Goal: Information Seeking & Learning: Learn about a topic

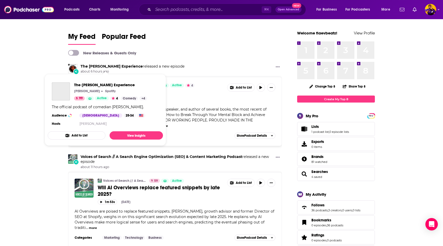
click at [113, 66] on link "The Joe Rogan Experience" at bounding box center [112, 66] width 62 height 5
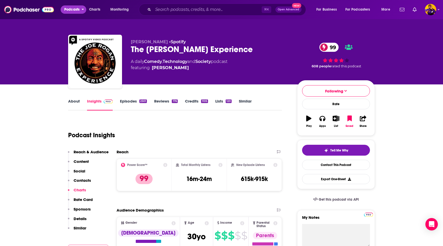
click at [75, 9] on span "Podcasts" at bounding box center [71, 9] width 15 height 7
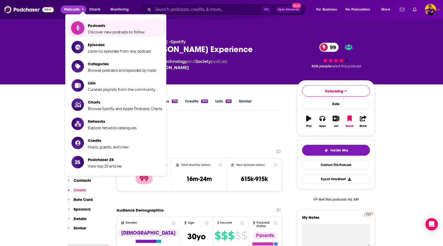
click at [122, 31] on span "Discover new podcasts to follow" at bounding box center [116, 32] width 57 height 5
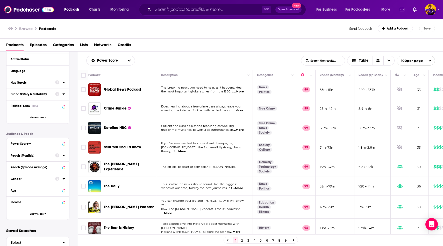
scroll to position [67, 0]
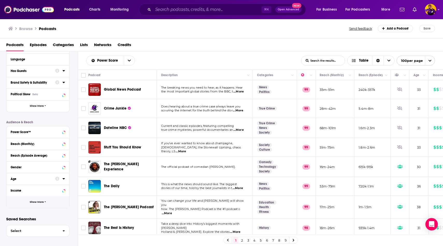
click at [46, 205] on button "Show More" at bounding box center [37, 203] width 63 height 12
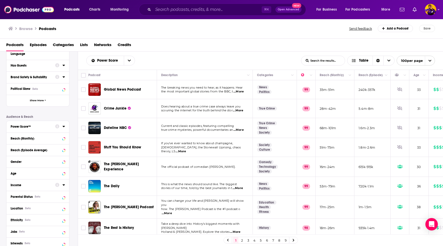
scroll to position [78, 0]
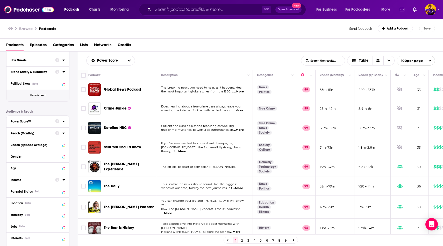
click at [44, 95] on button "Show More" at bounding box center [37, 96] width 63 height 12
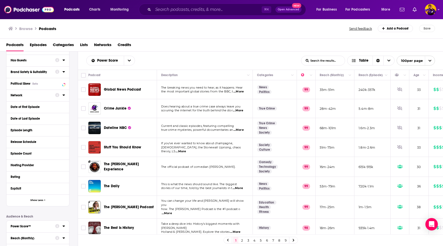
click at [64, 95] on icon at bounding box center [63, 95] width 2 height 1
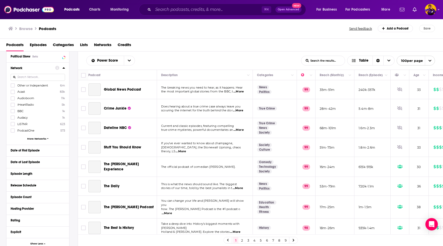
scroll to position [107, 0]
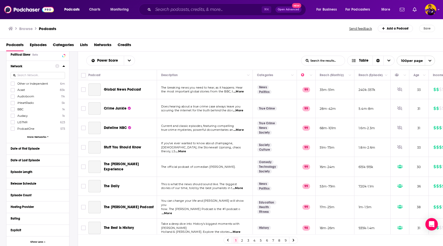
click at [38, 137] on span "More Networks" at bounding box center [36, 137] width 19 height 3
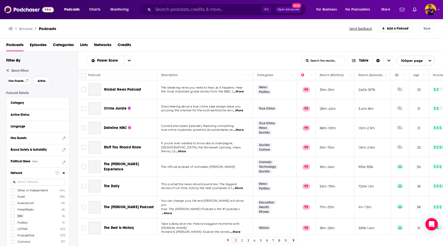
scroll to position [0, 0]
click at [64, 173] on icon at bounding box center [63, 172] width 2 height 1
click at [20, 82] on span "Has Guests" at bounding box center [16, 81] width 15 height 3
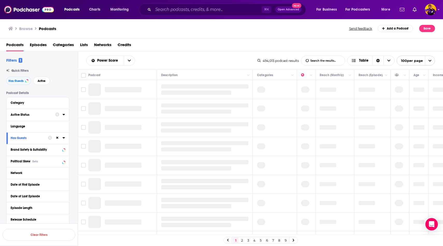
click at [56, 114] on icon at bounding box center [57, 115] width 4 height 4
click at [65, 115] on icon at bounding box center [63, 115] width 3 height 4
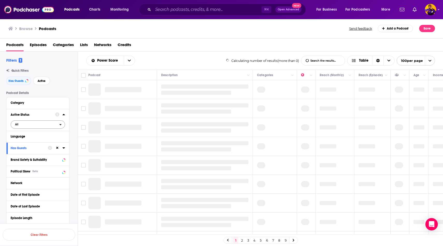
click at [33, 125] on span "All" at bounding box center [35, 124] width 48 height 7
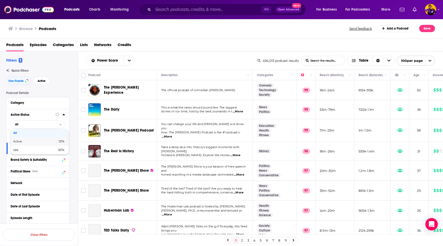
click at [55, 141] on span "137k" at bounding box center [52, 141] width 25 height 3
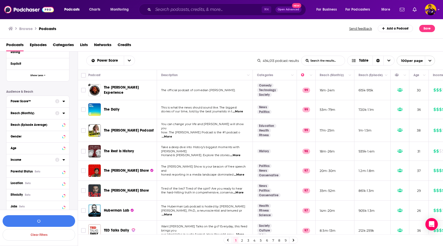
scroll to position [213, 0]
click at [64, 136] on icon at bounding box center [63, 136] width 3 height 4
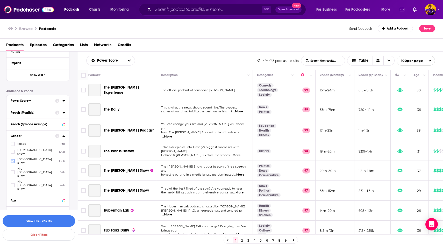
scroll to position [223, 0]
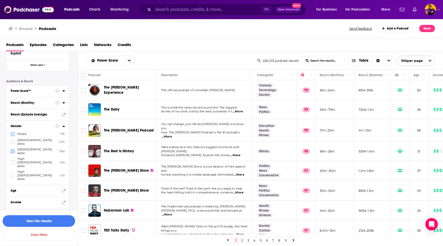
click at [14, 134] on icon at bounding box center [12, 134] width 3 height 2
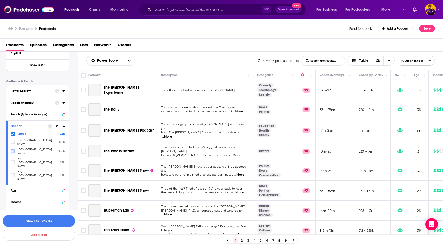
click at [13, 150] on icon at bounding box center [12, 151] width 3 height 3
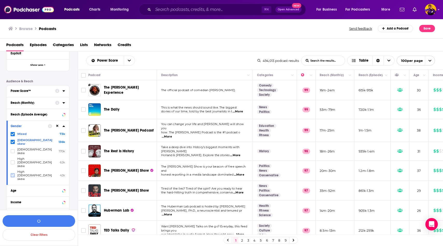
click at [13, 174] on icon at bounding box center [12, 175] width 3 height 3
click at [64, 126] on icon at bounding box center [63, 125] width 2 height 1
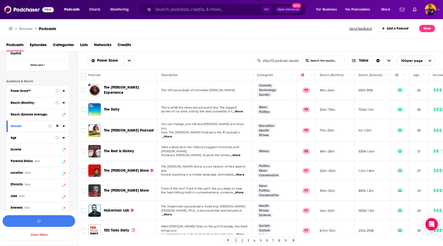
click at [63, 138] on icon at bounding box center [63, 138] width 3 height 4
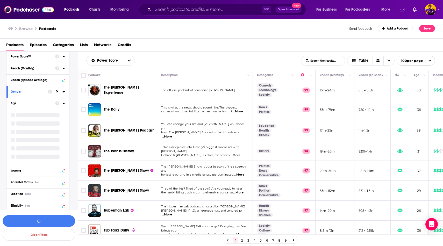
scroll to position [260, 0]
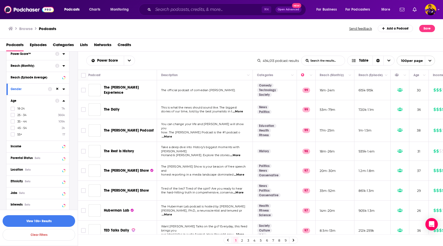
click at [64, 107] on div "18-24 7k 25 - 34 366k 35 - 44 109k 45 - 54 2k 55+ 17" at bounding box center [38, 122] width 54 height 30
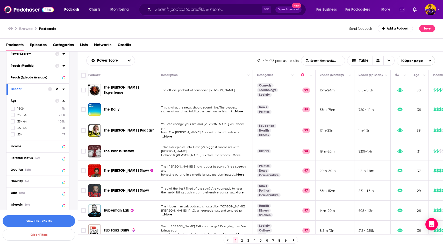
scroll to position [262, 0]
click at [63, 99] on icon at bounding box center [63, 99] width 2 height 1
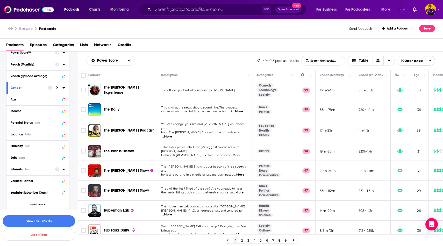
click at [63, 170] on icon at bounding box center [63, 169] width 3 height 4
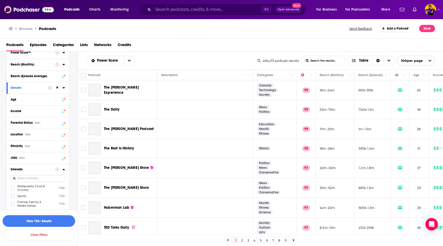
scroll to position [304, 0]
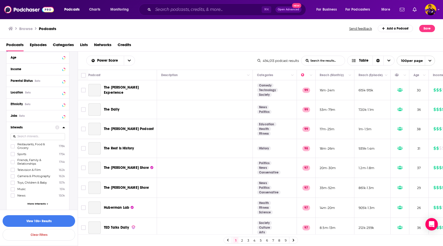
click at [32, 134] on div "Power Score™ Reach (Monthly) Reach (Episode Average) Gender Age Income Parental…" at bounding box center [37, 125] width 63 height 240
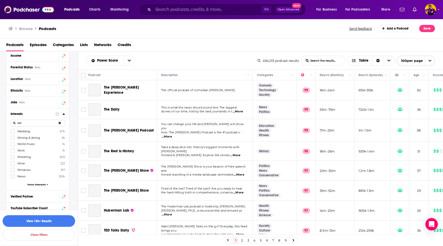
scroll to position [282, 0]
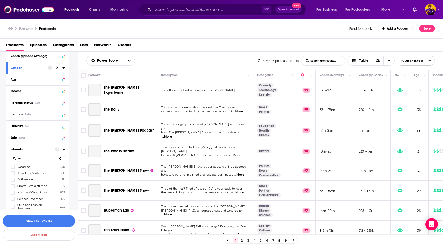
type input "w"
drag, startPoint x: 23, startPoint y: 159, endPoint x: 18, endPoint y: 159, distance: 4.7
click at [18, 159] on input "cult" at bounding box center [38, 158] width 54 height 7
type input "c"
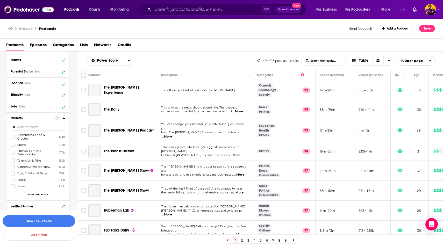
scroll to position [314, 0]
click at [43, 194] on span "More Interests" at bounding box center [36, 193] width 18 height 3
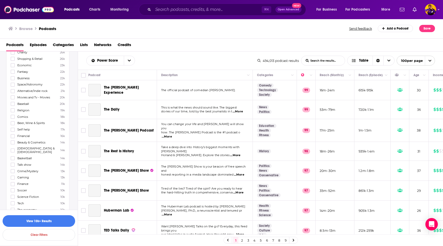
scroll to position [656, 0]
click at [13, 142] on icon at bounding box center [12, 142] width 3 height 2
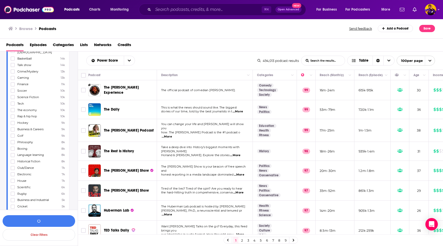
scroll to position [760, 0]
click at [13, 124] on icon at bounding box center [12, 125] width 3 height 2
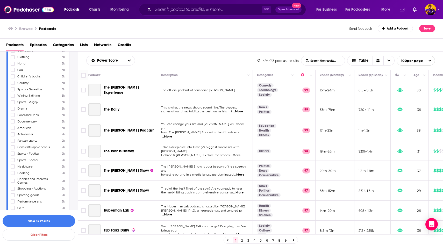
scroll to position [984, 0]
click at [13, 164] on icon at bounding box center [12, 165] width 3 height 2
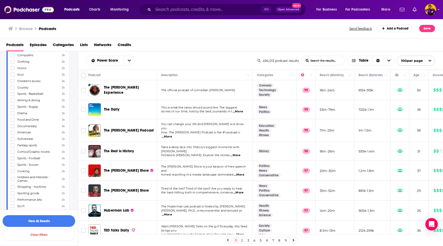
click at [51, 221] on button "View 4k Results" at bounding box center [39, 221] width 73 height 12
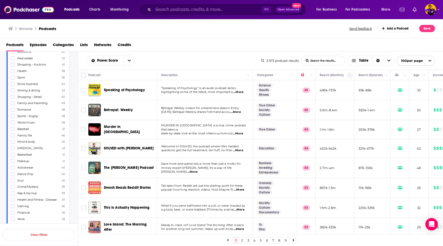
click at [348, 75] on button "Column Actions" at bounding box center [350, 75] width 6 height 6
click at [328, 78] on div at bounding box center [221, 123] width 443 height 246
click at [326, 76] on button "Move" at bounding box center [334, 75] width 30 height 6
click at [327, 75] on button "Move" at bounding box center [334, 75] width 30 height 6
click at [327, 77] on button "Move" at bounding box center [334, 75] width 30 height 6
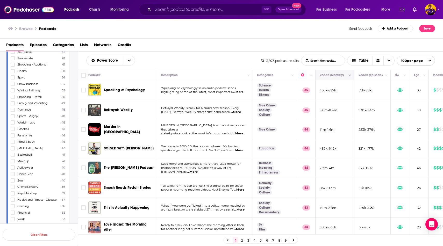
click at [327, 77] on button "Move" at bounding box center [334, 75] width 30 height 6
click at [328, 75] on button "Move" at bounding box center [334, 75] width 30 height 6
click at [394, 52] on div "Power Score List Search Input Search the results... Table 3,973 podcast results…" at bounding box center [261, 61] width 366 height 18
click at [388, 61] on icon "Choose View" at bounding box center [389, 61] width 3 height 4
click at [375, 61] on div "Sort Direction" at bounding box center [378, 60] width 11 height 9
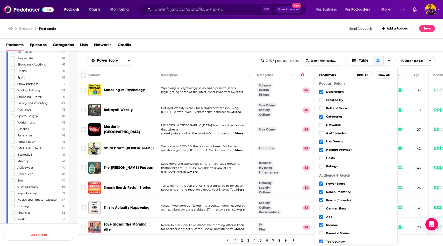
click at [356, 51] on div "Podcasts Episodes Categories Lists Networks Credits" at bounding box center [222, 46] width 433 height 11
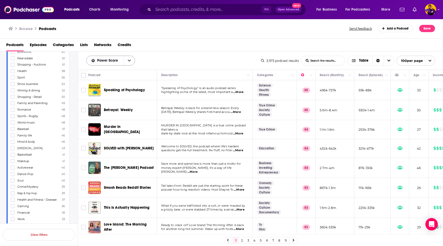
click at [127, 60] on button "open menu" at bounding box center [129, 60] width 11 height 9
click at [199, 49] on div "Podcasts Episodes Categories Lists Networks Credits" at bounding box center [222, 46] width 433 height 11
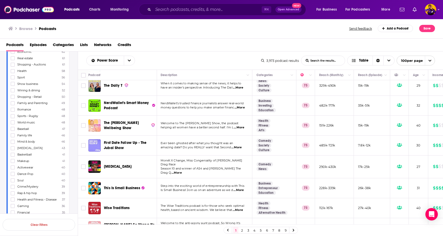
scroll to position [1359, 1]
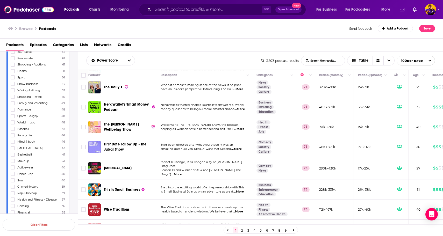
click at [241, 190] on span "...More" at bounding box center [239, 192] width 10 height 4
click at [427, 28] on button "Save" at bounding box center [427, 28] width 16 height 7
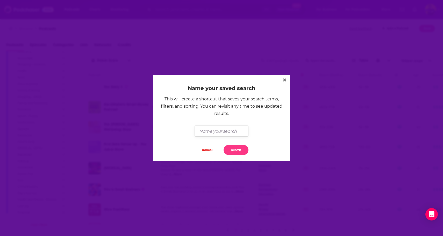
click at [224, 132] on input "Dialog" at bounding box center [222, 131] width 54 height 11
type input "Faith Stample"
click at [238, 151] on button "Submit" at bounding box center [236, 150] width 25 height 10
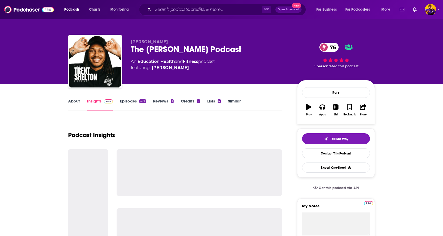
click at [78, 105] on link "About" at bounding box center [74, 105] width 12 height 12
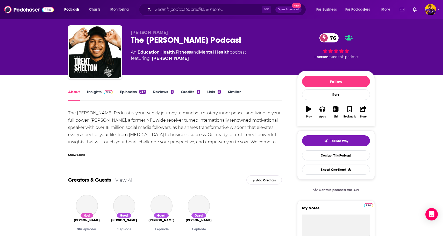
click at [101, 94] on link "Insights" at bounding box center [100, 95] width 26 height 12
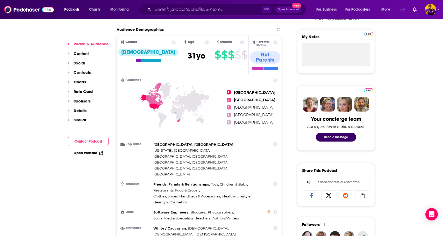
scroll to position [202, 0]
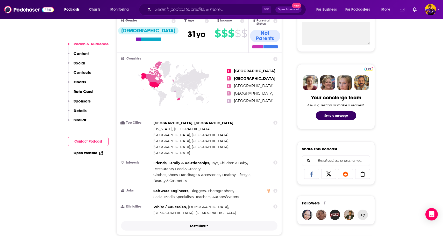
click at [206, 224] on p "Show More" at bounding box center [198, 226] width 16 height 4
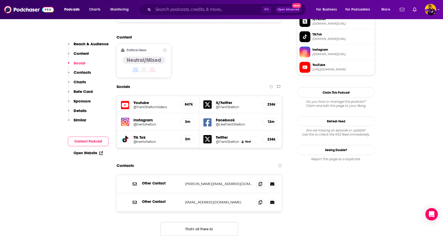
scroll to position [486, 0]
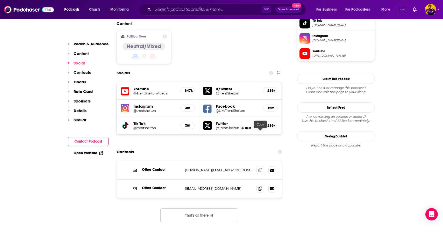
click at [260, 168] on icon at bounding box center [261, 170] width 4 height 4
click at [261, 187] on icon at bounding box center [261, 189] width 4 height 4
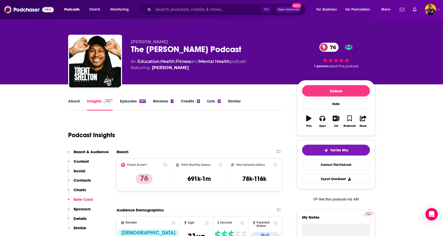
scroll to position [0, 0]
drag, startPoint x: 285, startPoint y: 174, endPoint x: 138, endPoint y: 101, distance: 164.2
click at [138, 101] on link "Episodes 387" at bounding box center [133, 105] width 26 height 12
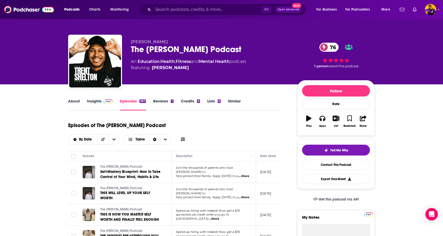
click at [105, 105] on link "Insights" at bounding box center [100, 105] width 26 height 12
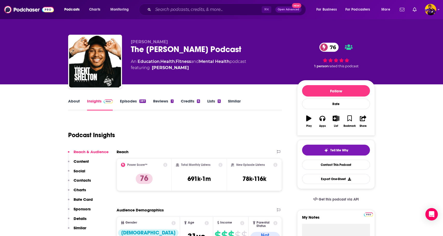
click at [100, 103] on link "Insights" at bounding box center [100, 105] width 26 height 12
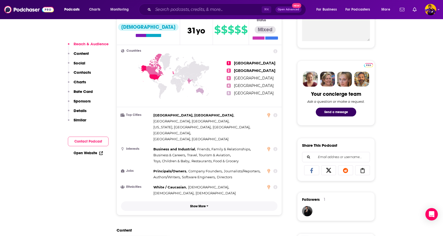
scroll to position [197, 0]
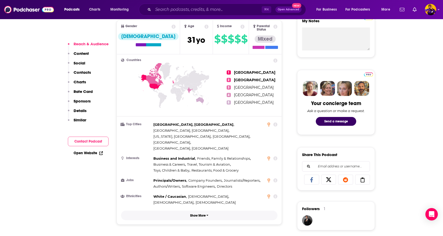
click at [207, 214] on span "button" at bounding box center [208, 216] width 2 height 4
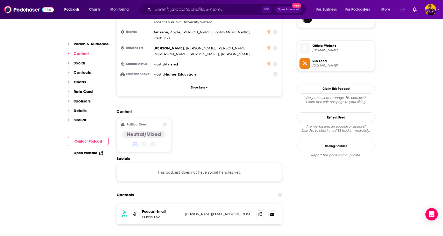
scroll to position [425, 0]
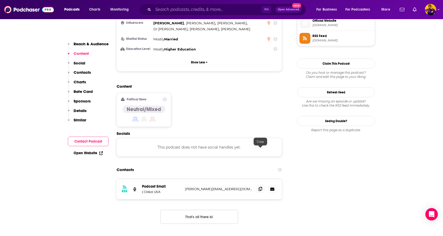
click at [260, 187] on icon at bounding box center [261, 189] width 4 height 4
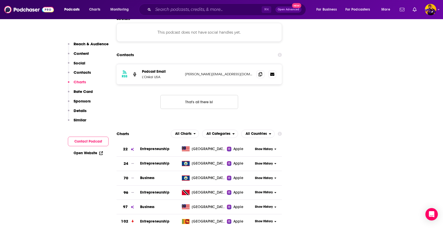
scroll to position [540, 0]
click at [207, 236] on icon "button" at bounding box center [208, 237] width 2 height 3
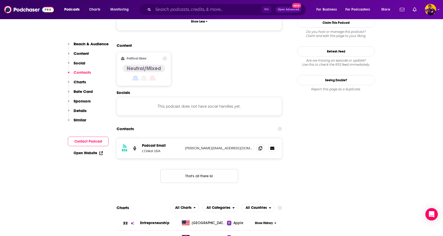
scroll to position [464, 0]
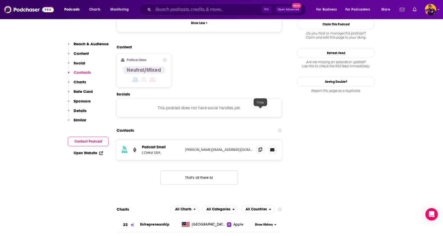
click at [262, 148] on icon at bounding box center [261, 150] width 4 height 4
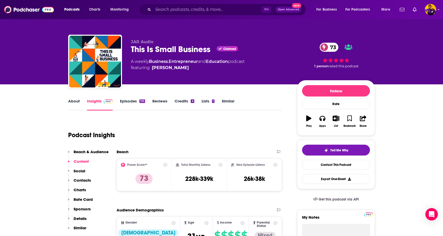
scroll to position [0, 0]
